Goal: Task Accomplishment & Management: Use online tool/utility

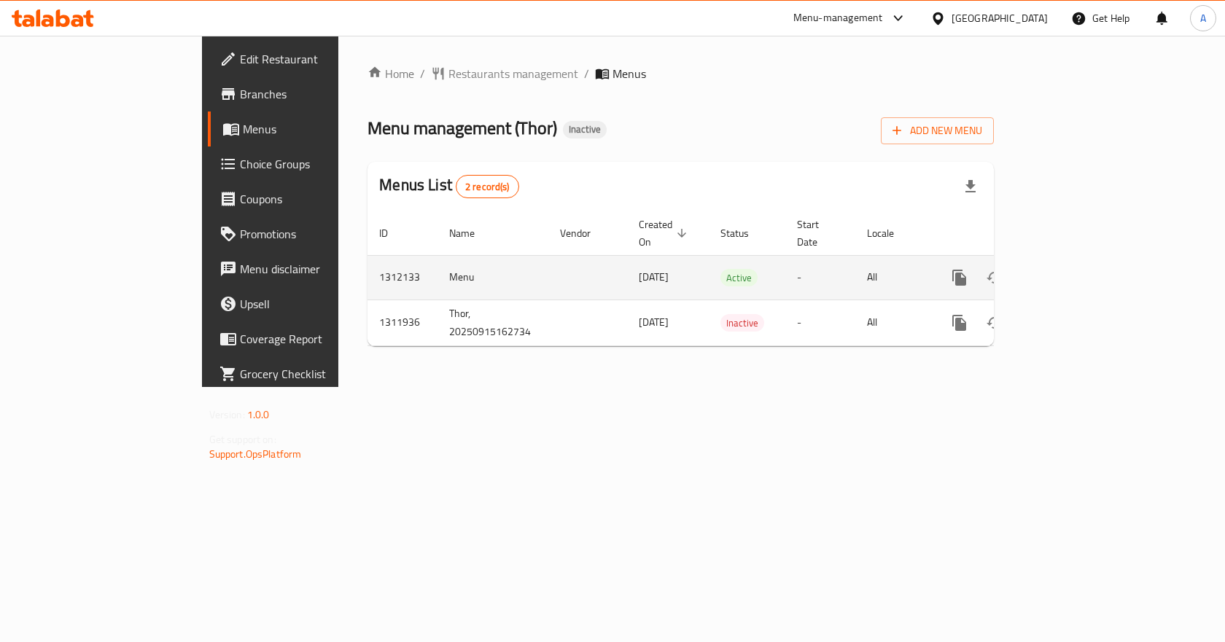
click at [1073, 269] on icon "enhanced table" at bounding box center [1064, 277] width 17 height 17
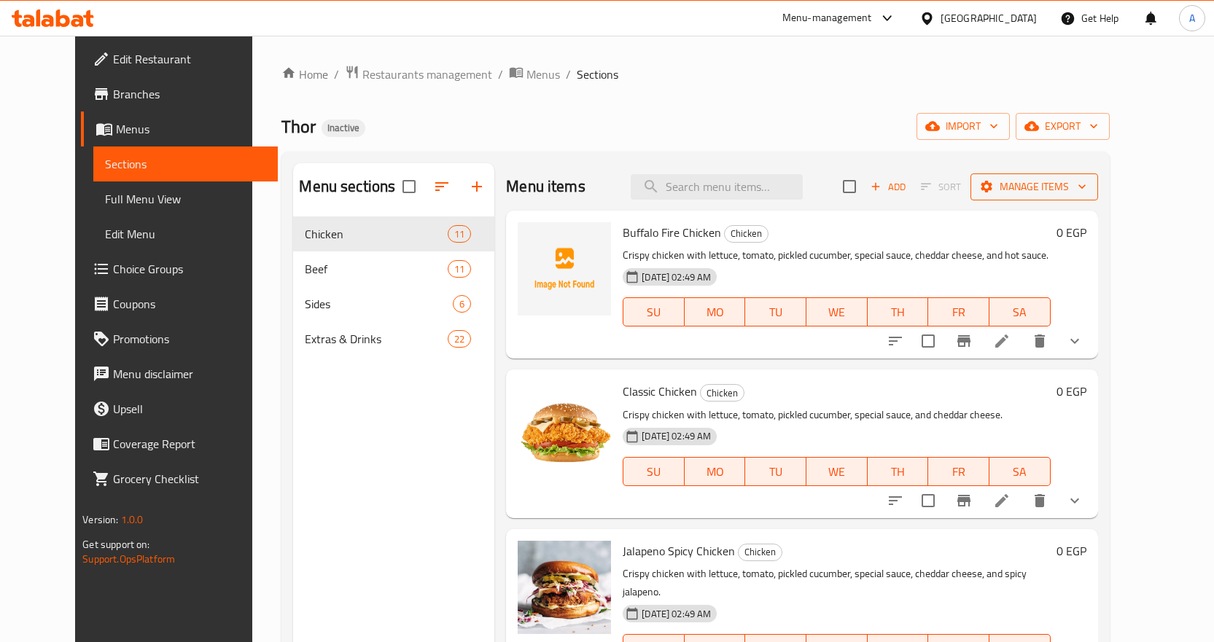
click at [1086, 192] on span "Manage items" at bounding box center [1034, 187] width 104 height 18
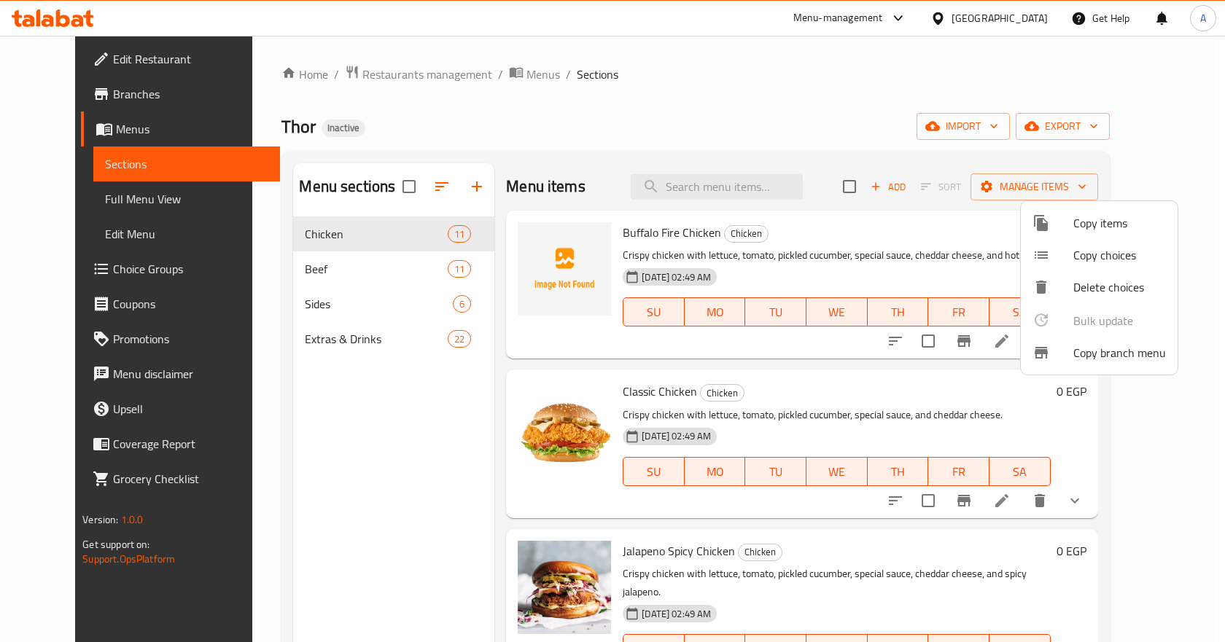
click at [1075, 350] on span "Copy branch menu" at bounding box center [1119, 352] width 93 height 17
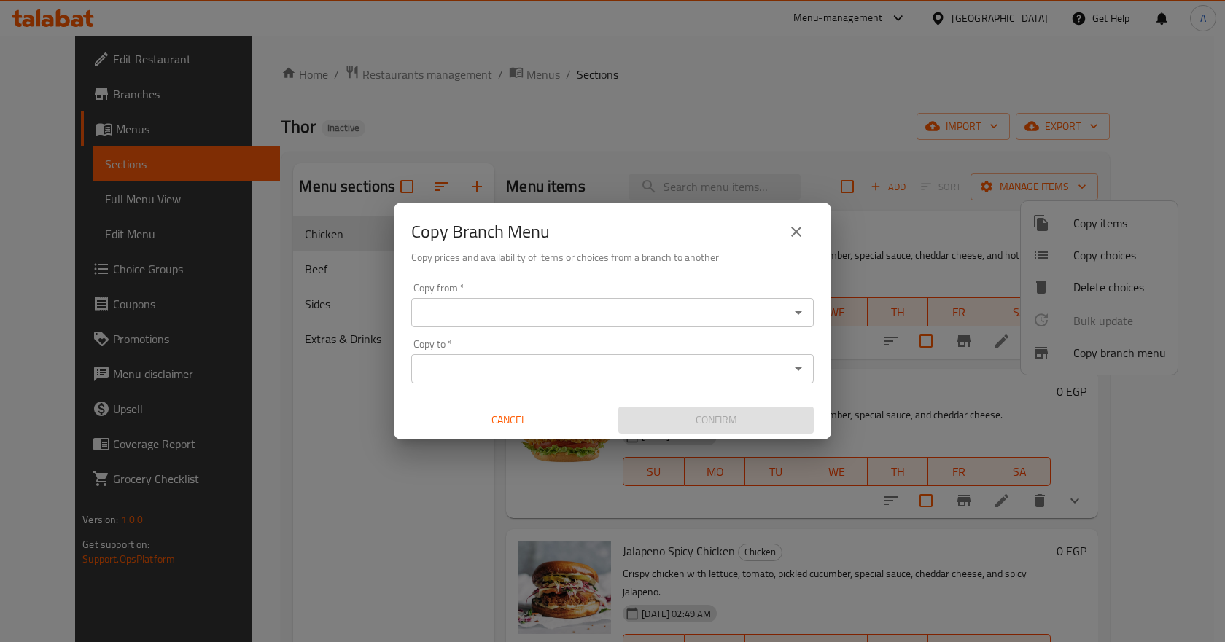
click at [568, 305] on input "Copy from   *" at bounding box center [601, 313] width 370 height 20
click at [561, 300] on div "Copy from *" at bounding box center [612, 312] width 402 height 29
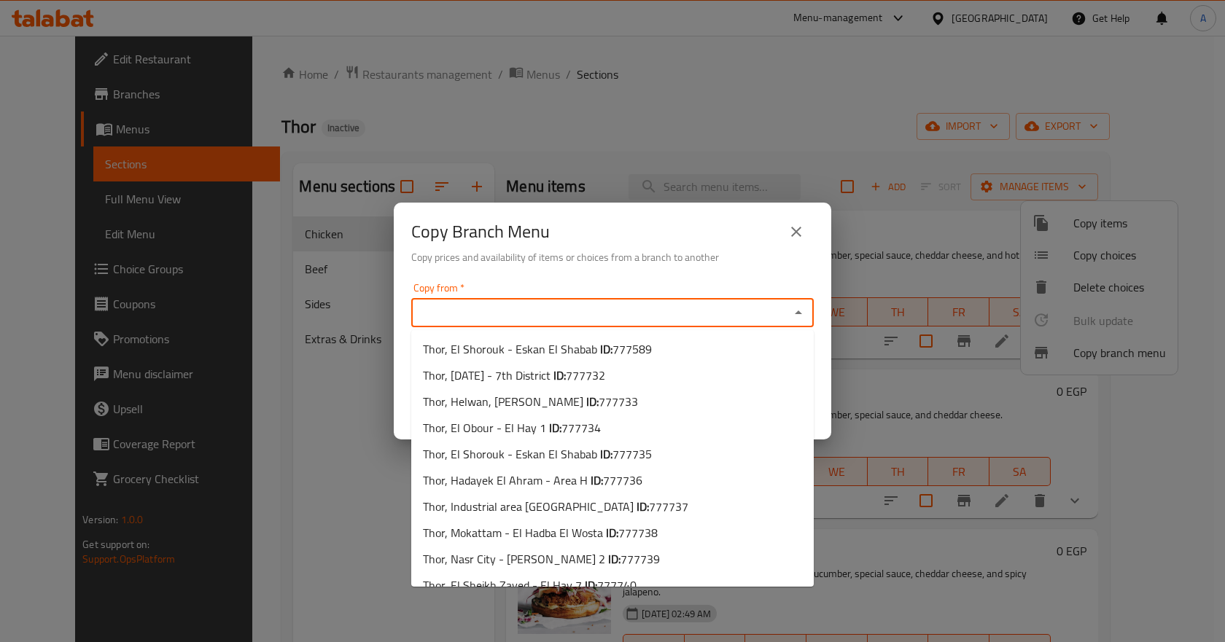
click at [561, 306] on input "Copy from   *" at bounding box center [601, 313] width 370 height 20
click at [564, 314] on input "Copy from   *" at bounding box center [601, 313] width 370 height 20
click at [563, 340] on span "Thor, El Shorouk - Eskan El Shabab ID: 777589" at bounding box center [537, 348] width 229 height 17
type input "Thor, El Shorouk - Eskan El Shabab"
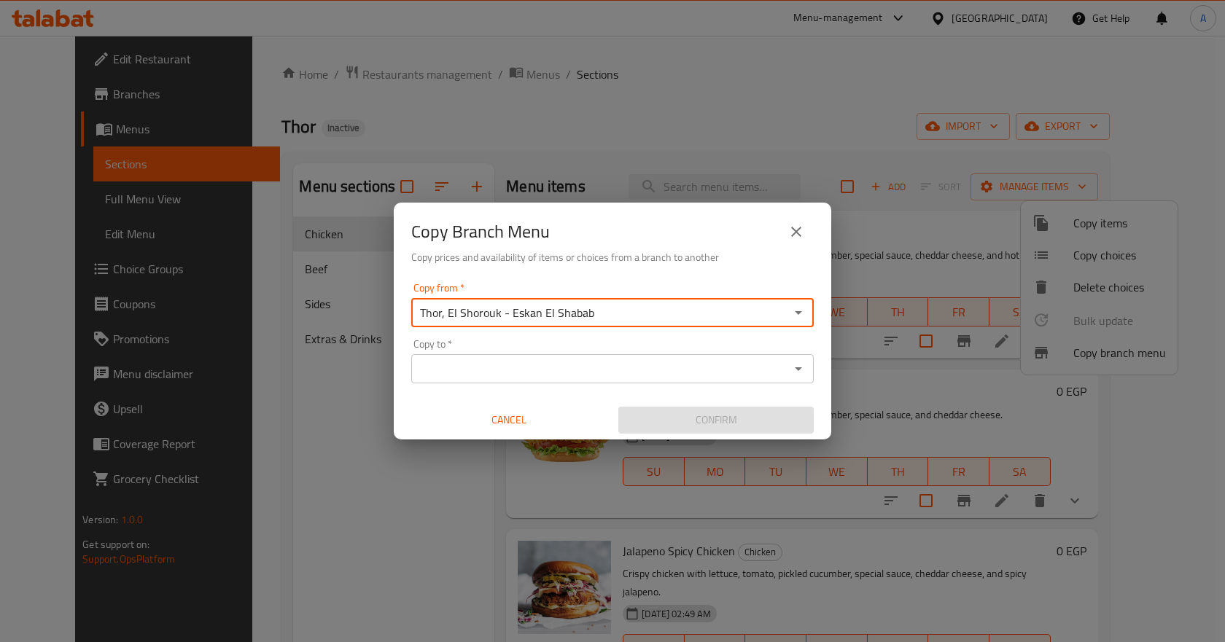
click at [623, 362] on input "Copy to   *" at bounding box center [601, 369] width 370 height 20
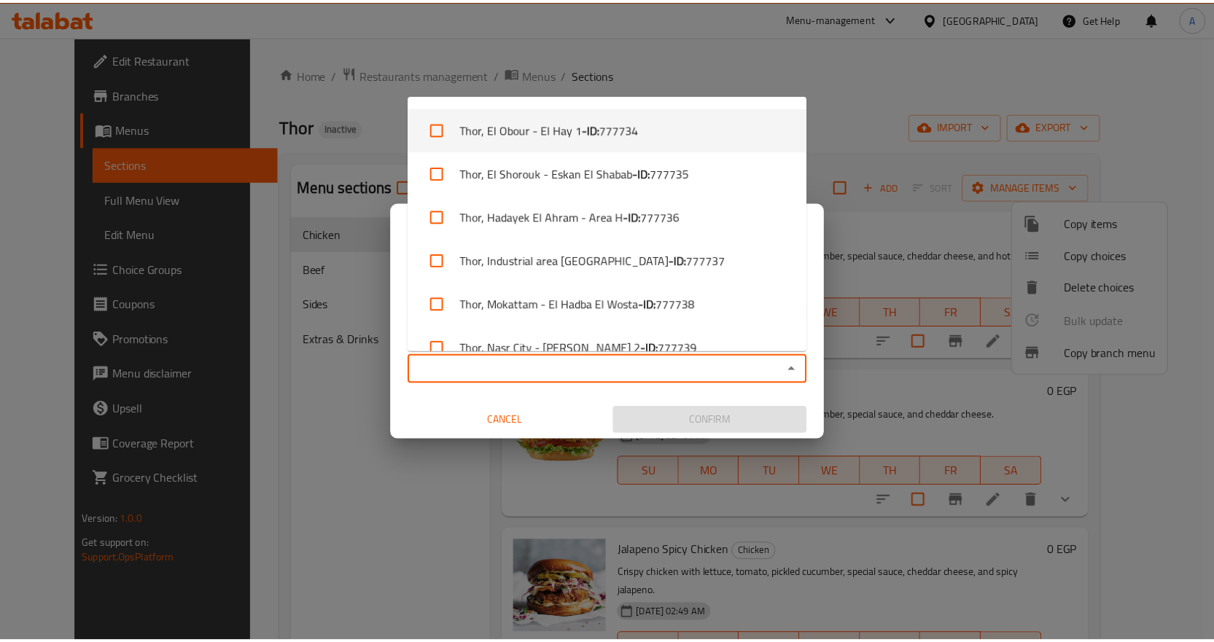
scroll to position [192, 0]
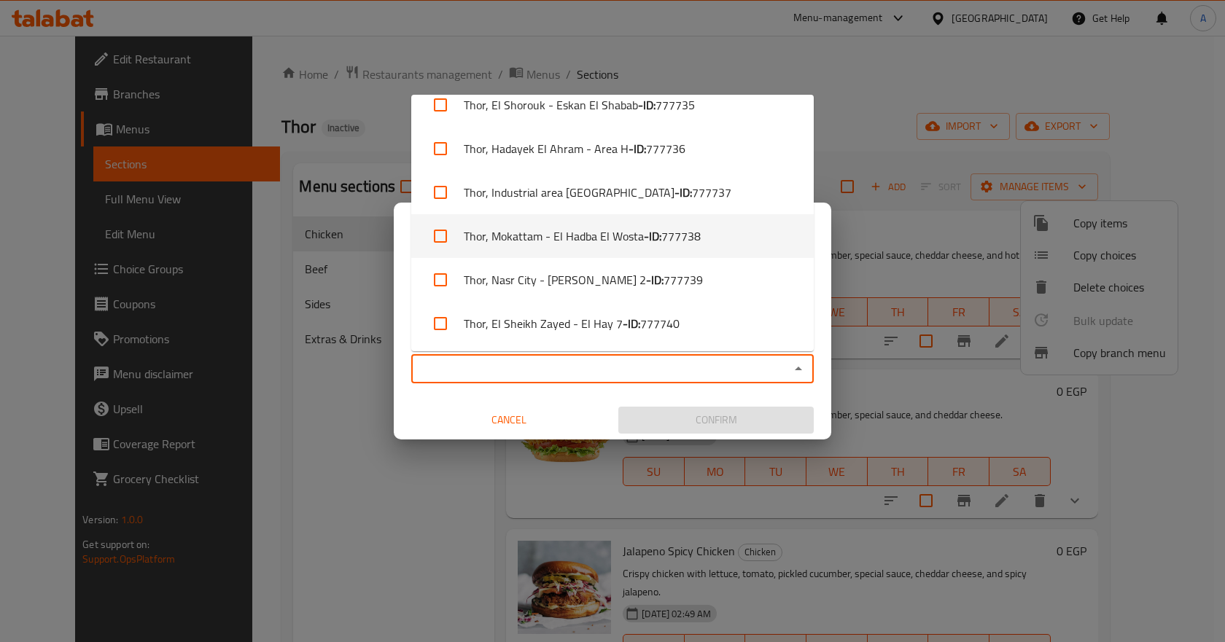
click at [672, 241] on span "777738" at bounding box center [680, 235] width 39 height 17
checkbox input "true"
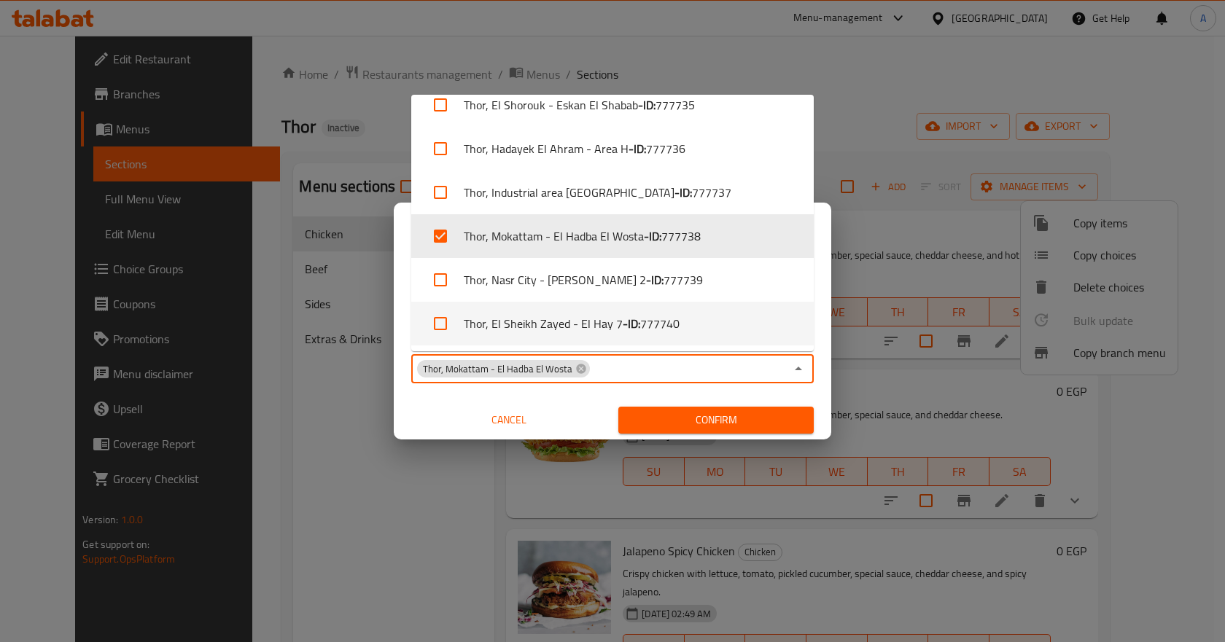
click at [699, 421] on span "Confirm" at bounding box center [716, 420] width 172 height 18
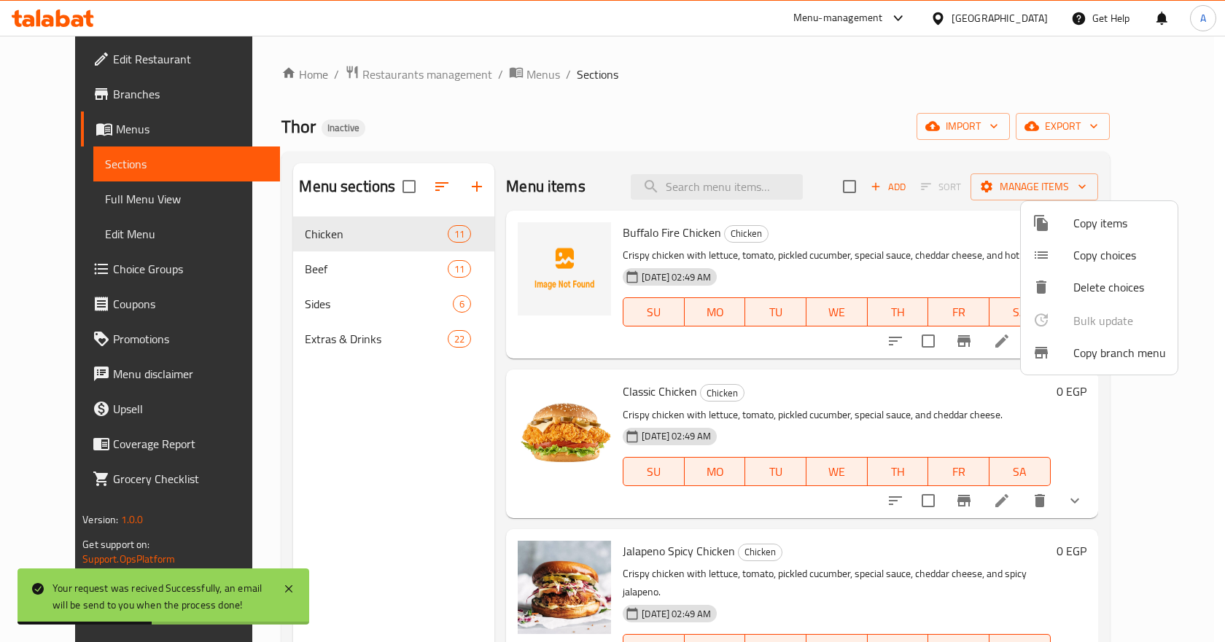
click at [102, 72] on div at bounding box center [612, 321] width 1225 height 642
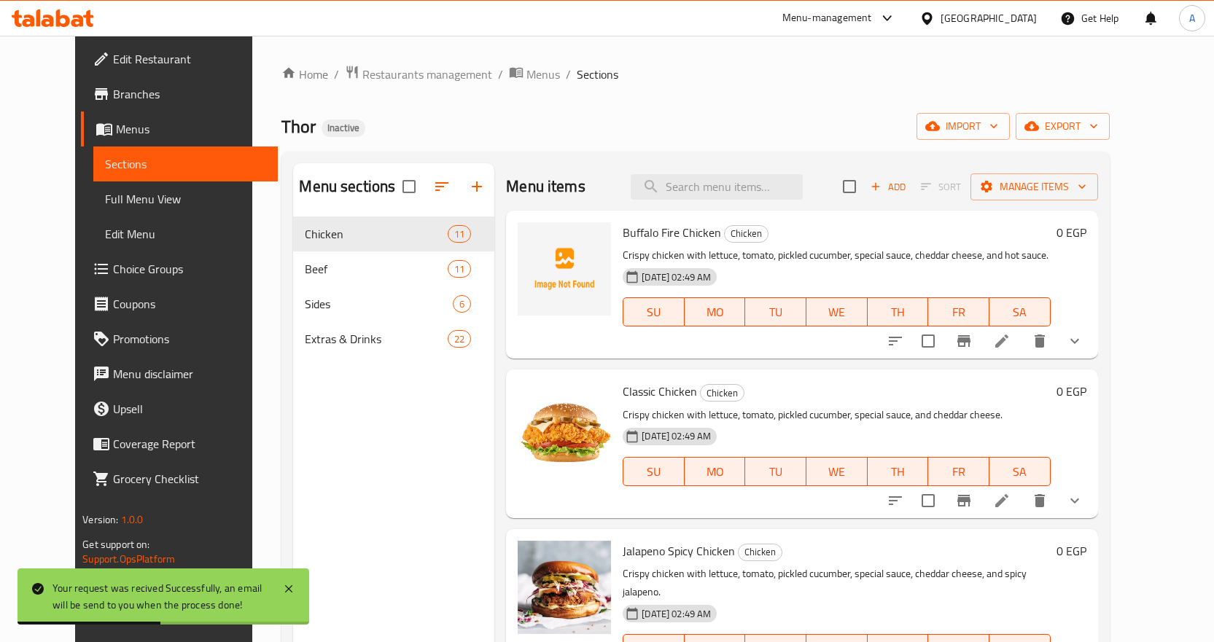
click at [113, 101] on span "Branches" at bounding box center [189, 93] width 153 height 17
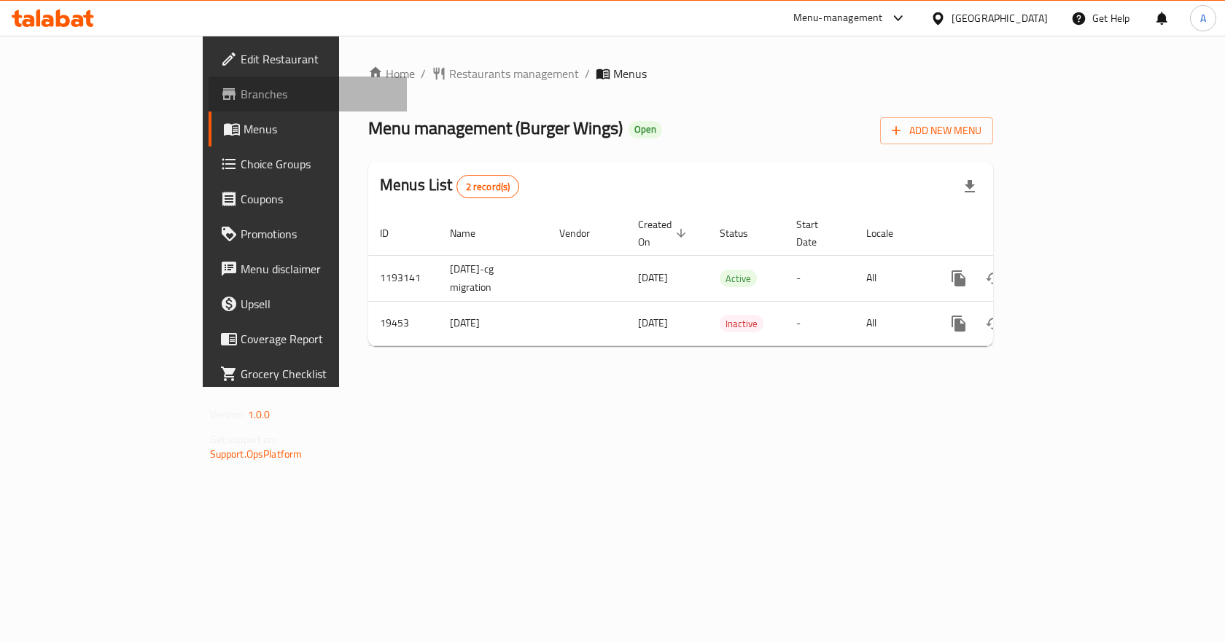
click at [241, 100] on span "Branches" at bounding box center [318, 93] width 155 height 17
